Goal: Download file/media

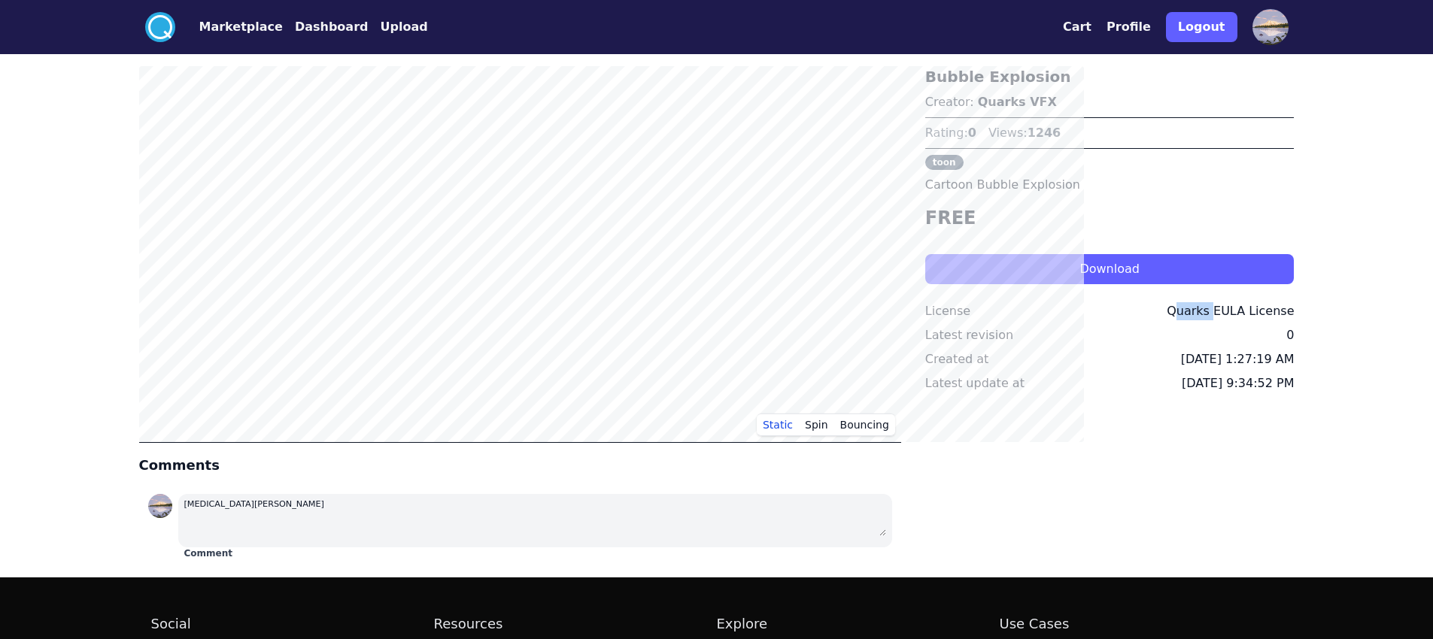
drag, startPoint x: 1294, startPoint y: 392, endPoint x: 1339, endPoint y: 392, distance: 45.1
click at [1294, 320] on div "Quarks EULA License" at bounding box center [1230, 311] width 127 height 18
copy div "Quarks"
click at [1040, 284] on button "Download" at bounding box center [1109, 269] width 369 height 30
click at [880, 434] on button "Bouncing" at bounding box center [864, 425] width 61 height 23
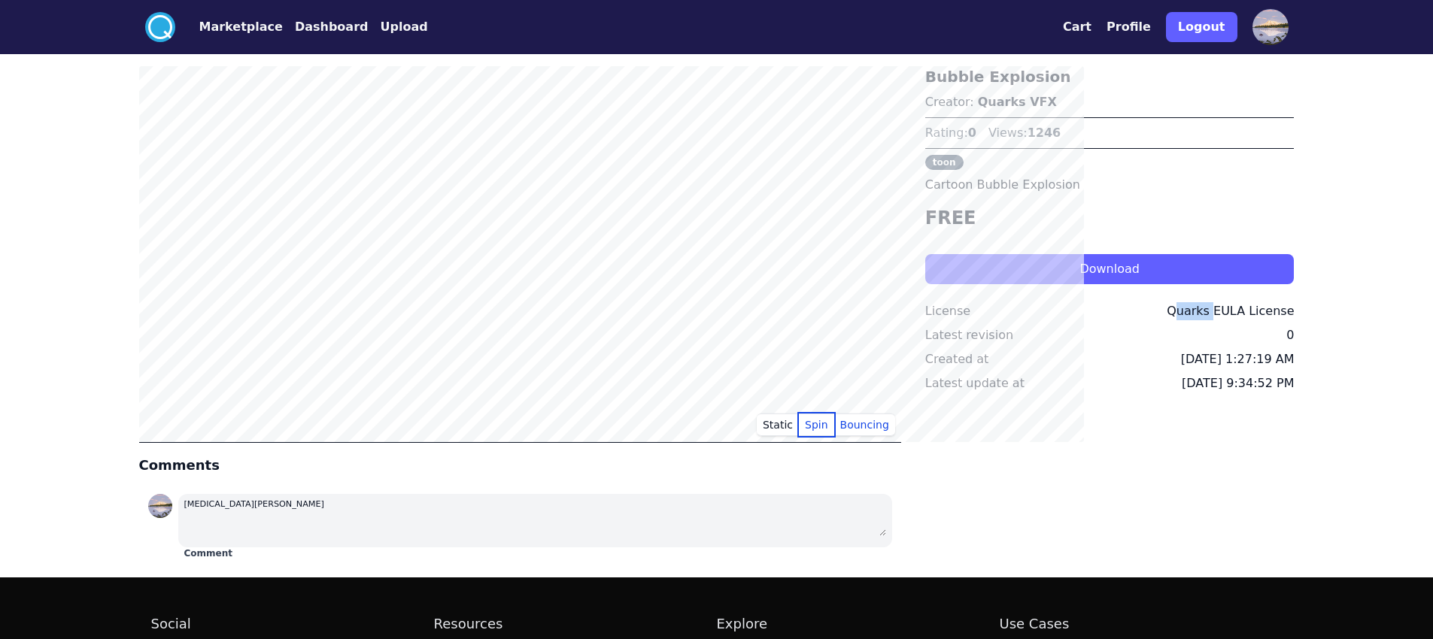
click at [834, 436] on button "Spin" at bounding box center [816, 425] width 35 height 23
click at [799, 436] on button "Static" at bounding box center [778, 425] width 42 height 23
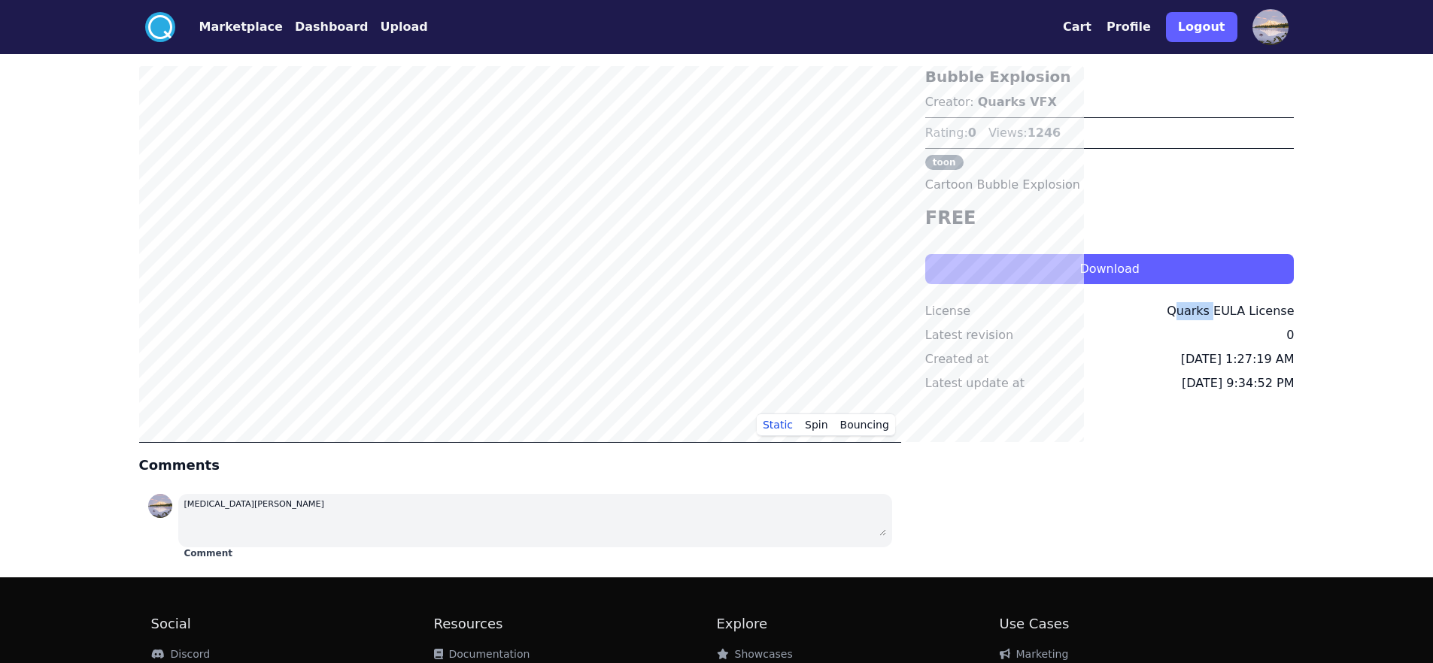
click at [199, 33] on button "Marketplace" at bounding box center [240, 27] width 83 height 18
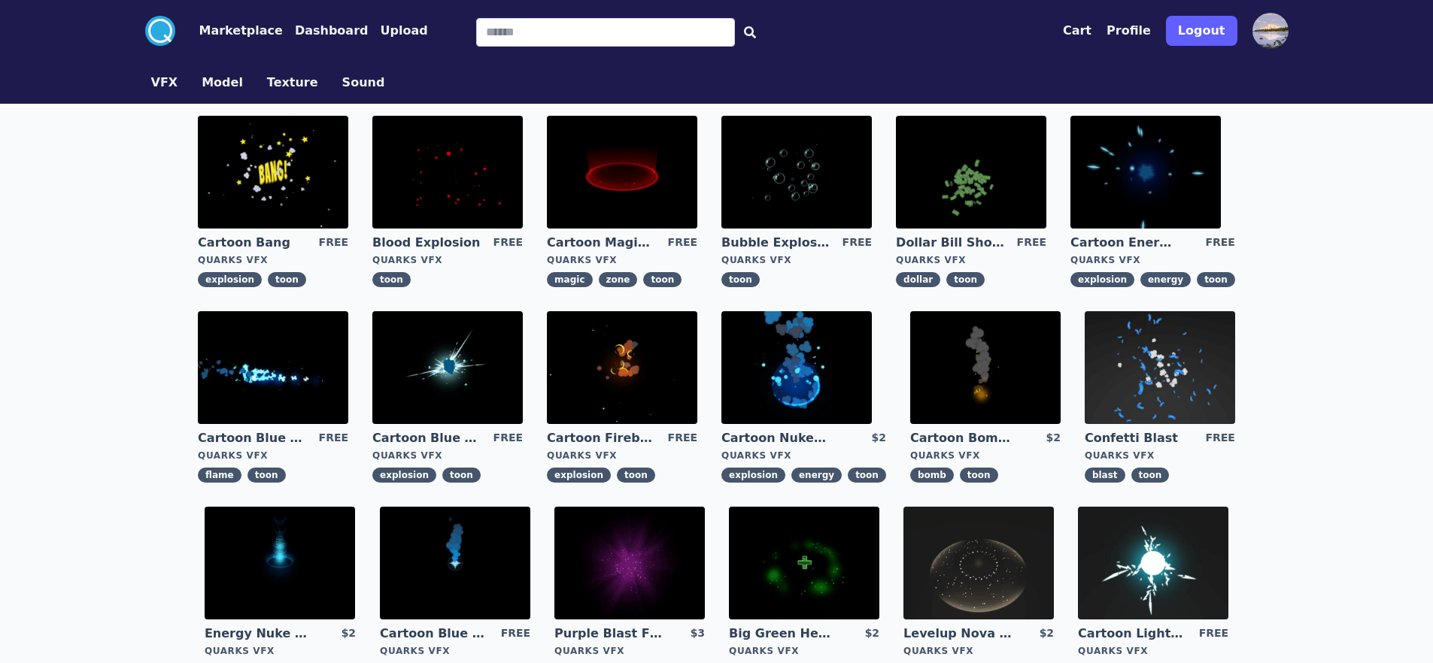
click at [944, 223] on img at bounding box center [971, 172] width 150 height 113
